Goal: Task Accomplishment & Management: Manage account settings

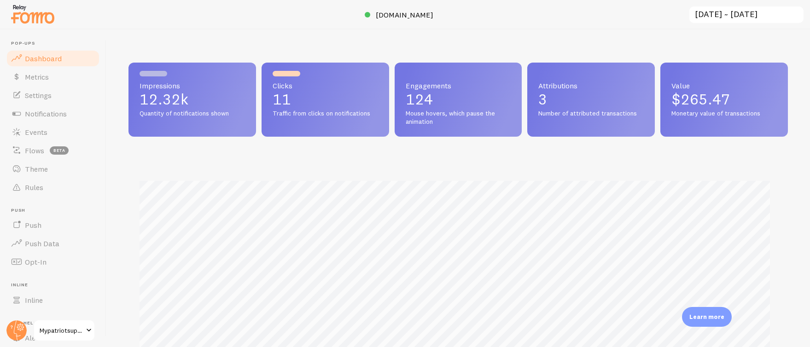
scroll to position [242, 653]
click at [58, 325] on span "Mypatriotsupply" at bounding box center [62, 330] width 44 height 11
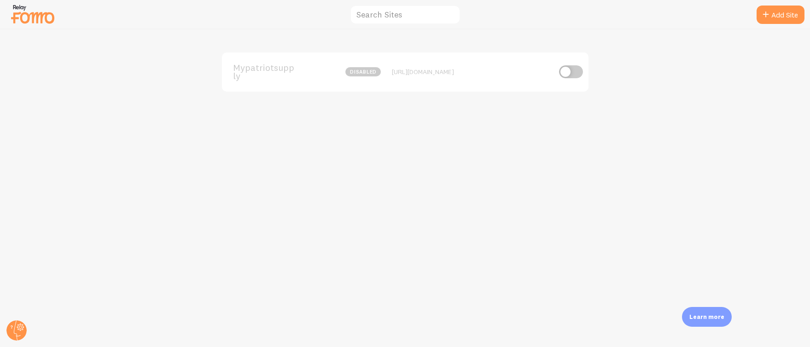
click at [576, 70] on input "checkbox" at bounding box center [571, 71] width 24 height 13
checkbox input "true"
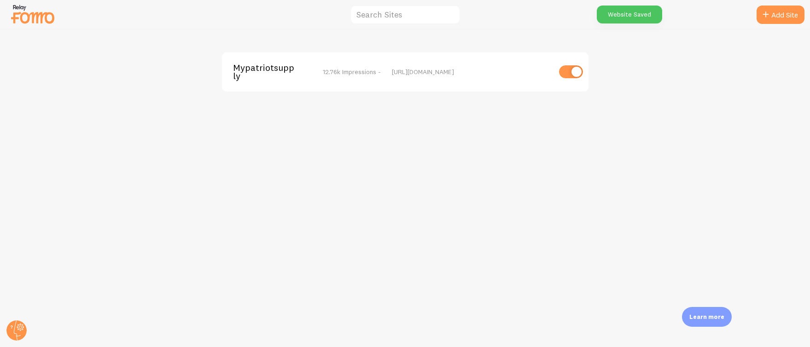
click at [278, 70] on span "Mypatriotsupply" at bounding box center [270, 72] width 74 height 17
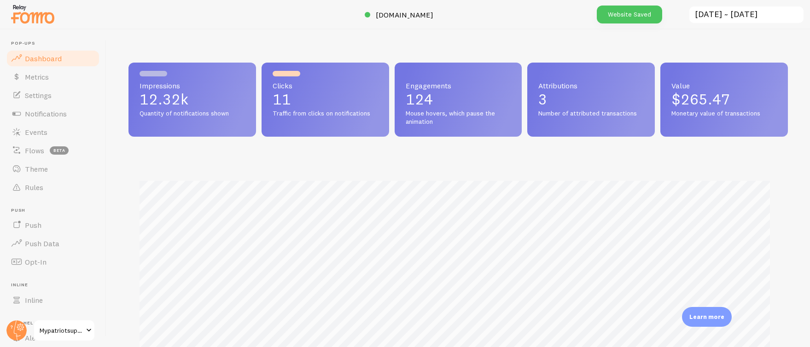
scroll to position [242, 653]
click at [51, 58] on span "Dashboard" at bounding box center [43, 58] width 37 height 9
click at [426, 14] on span "[DOMAIN_NAME]" at bounding box center [405, 14] width 58 height 9
click at [15, 331] on circle at bounding box center [16, 331] width 20 height 20
click at [46, 185] on link "Rules" at bounding box center [53, 187] width 95 height 18
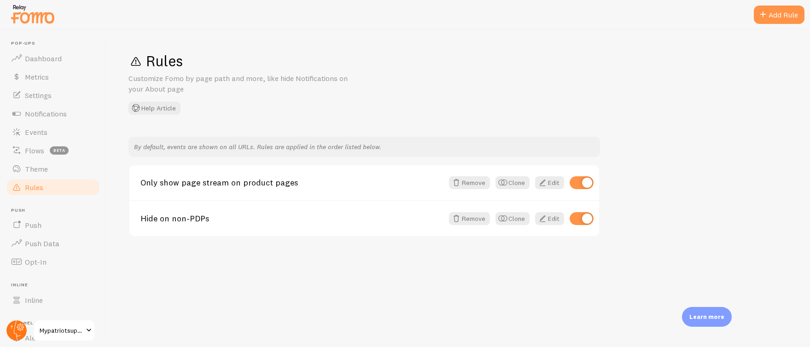
click at [17, 328] on circle at bounding box center [16, 331] width 20 height 20
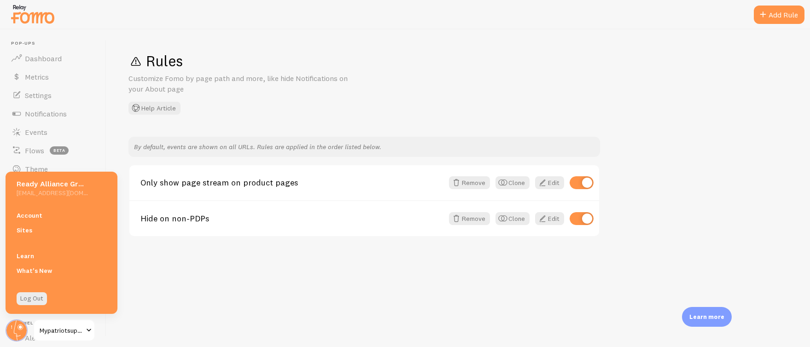
drag, startPoint x: 192, startPoint y: 301, endPoint x: 141, endPoint y: 307, distance: 52.0
click at [192, 301] on div "Rules Customize Fomo by page path and more, like hide Notifications on your Abo…" at bounding box center [458, 188] width 704 height 318
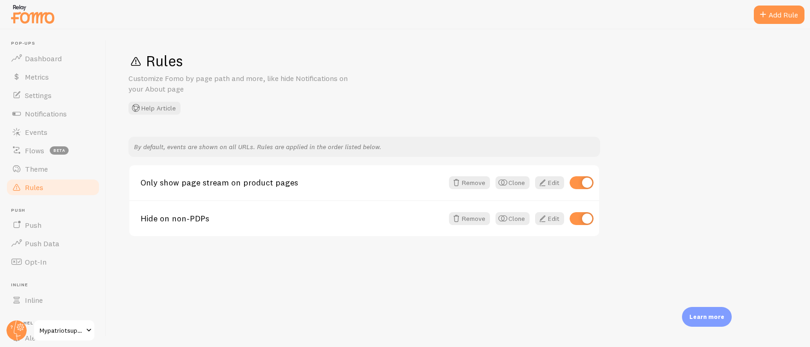
click at [51, 324] on link "Mypatriotsupply" at bounding box center [64, 331] width 62 height 22
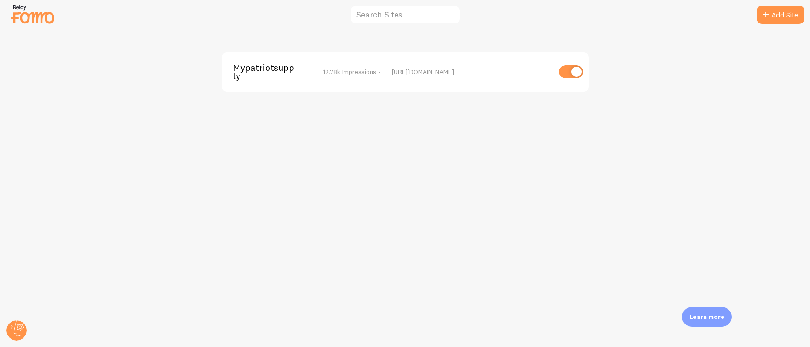
click at [559, 70] on input "checkbox" at bounding box center [571, 71] width 24 height 13
checkbox input "false"
